Goal: Task Accomplishment & Management: Use online tool/utility

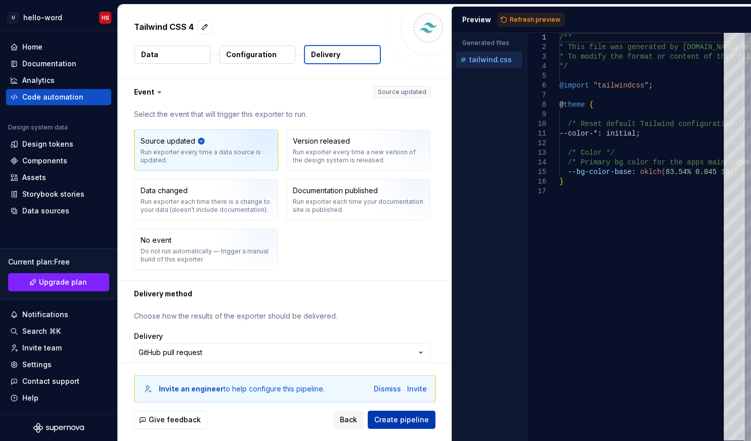
click at [400, 419] on span "Create pipeline" at bounding box center [401, 420] width 55 height 10
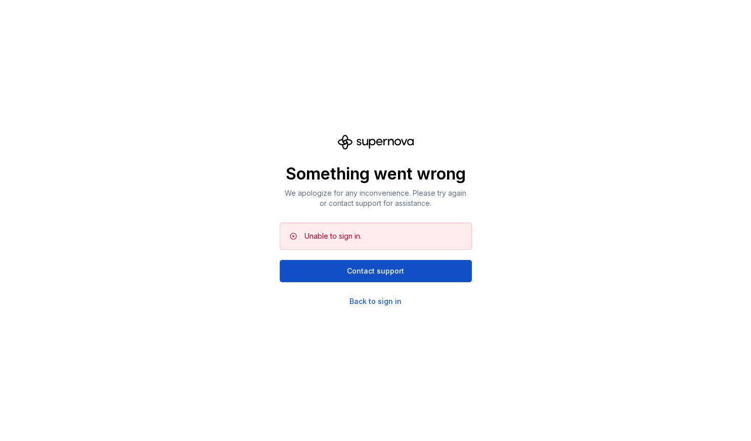
click at [375, 238] on div "Unable to sign in." at bounding box center [383, 236] width 159 height 10
click at [395, 302] on div "Back to sign in" at bounding box center [375, 301] width 52 height 10
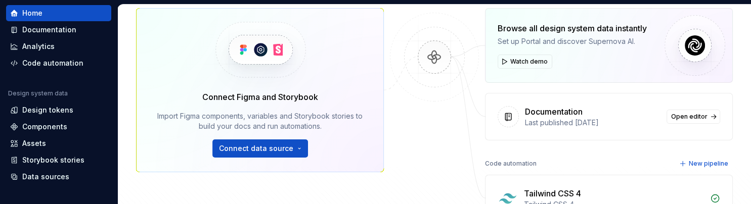
scroll to position [30, 0]
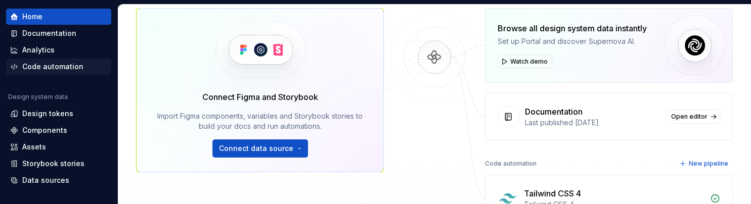
click at [58, 64] on div "Code automation" at bounding box center [52, 67] width 61 height 10
